Goal: Task Accomplishment & Management: Complete application form

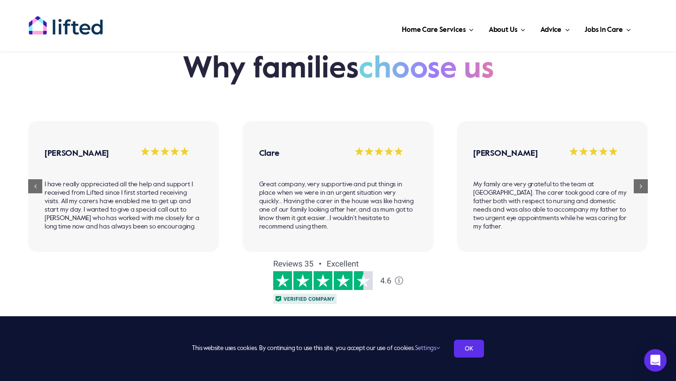
scroll to position [631, 0]
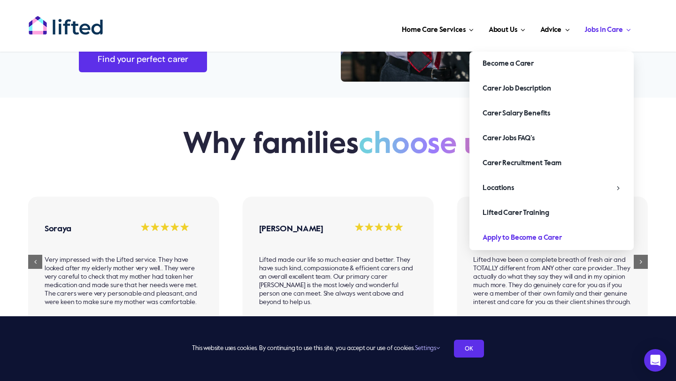
click at [496, 239] on span "Apply to Become a Carer" at bounding box center [521, 237] width 79 height 15
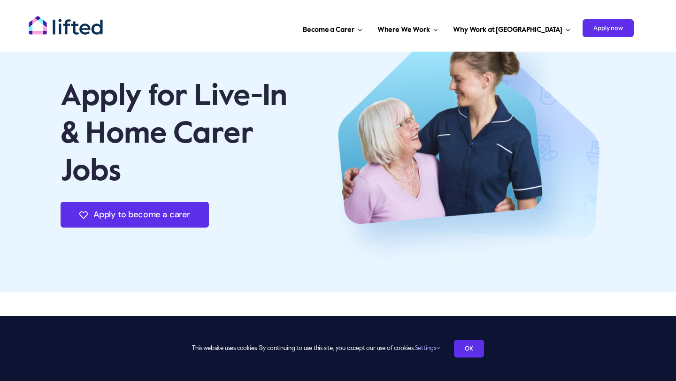
scroll to position [65, 0]
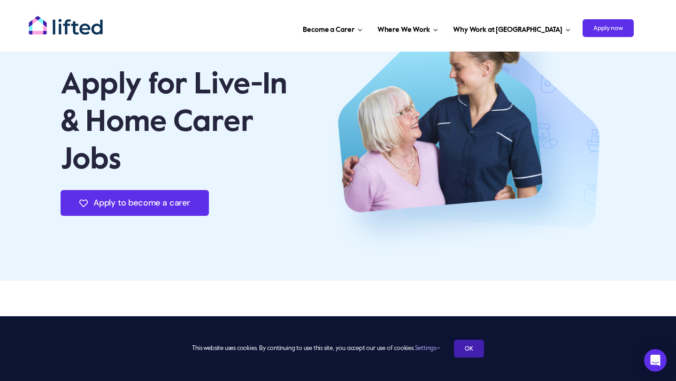
click at [464, 351] on link "OK" at bounding box center [469, 349] width 30 height 18
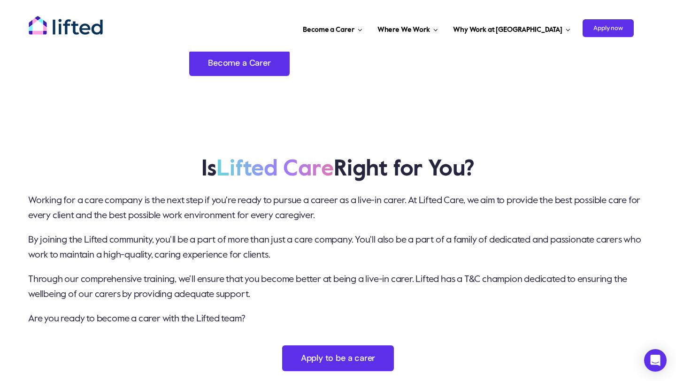
scroll to position [2203, 0]
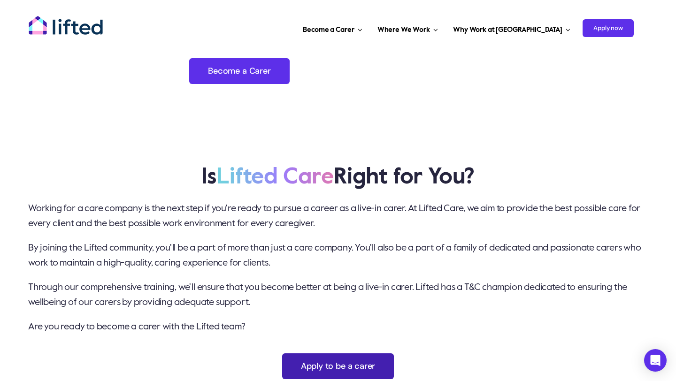
click at [303, 361] on span "Apply to be a carer" at bounding box center [338, 366] width 75 height 10
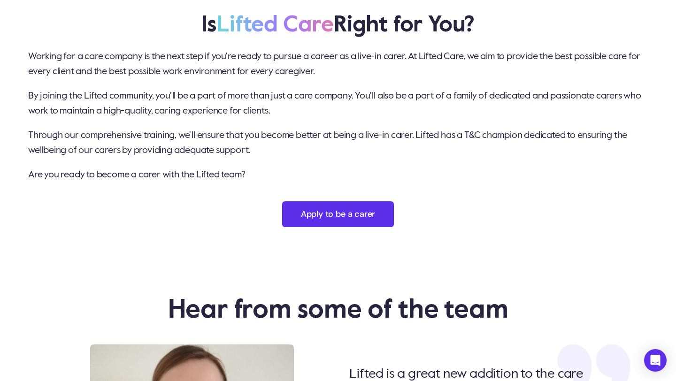
scroll to position [2434, 0]
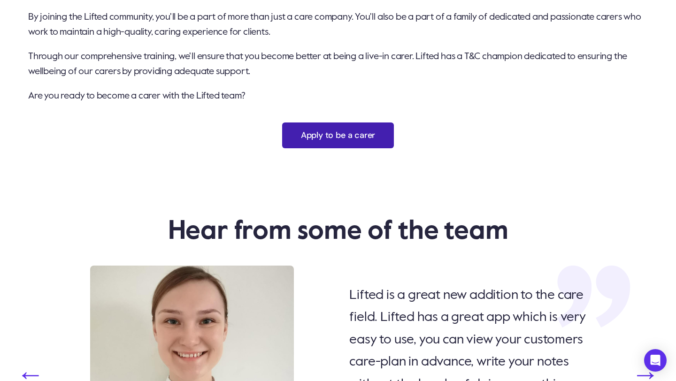
click at [358, 122] on link "Apply to be a carer" at bounding box center [338, 135] width 112 height 26
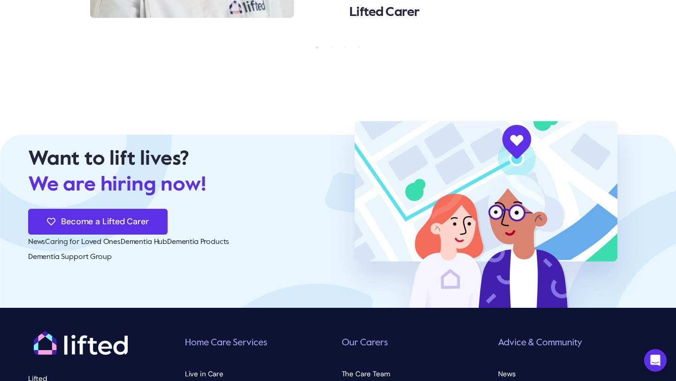
scroll to position [2909, 0]
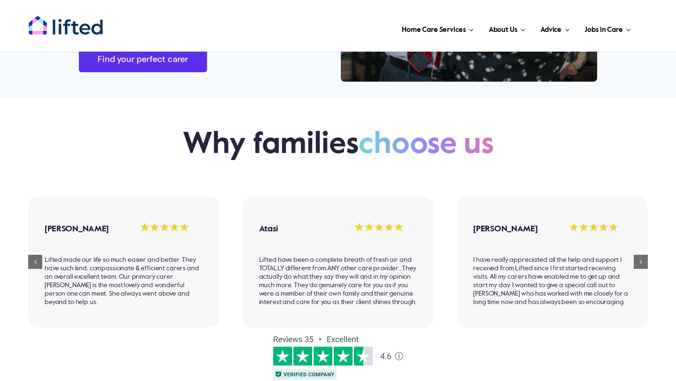
scroll to position [631, 0]
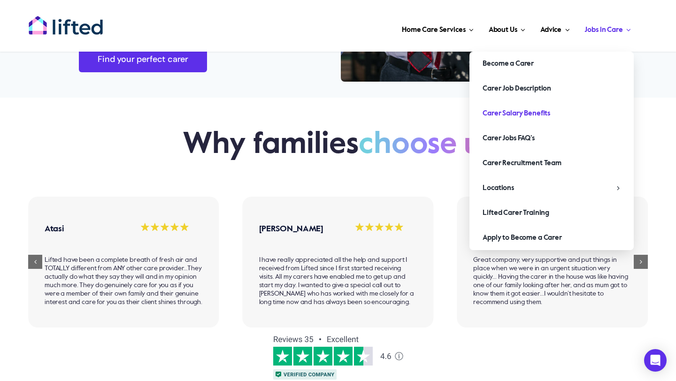
click at [500, 109] on span "Carer Salary Benefits" at bounding box center [516, 113] width 68 height 15
